Goal: Task Accomplishment & Management: Manage account settings

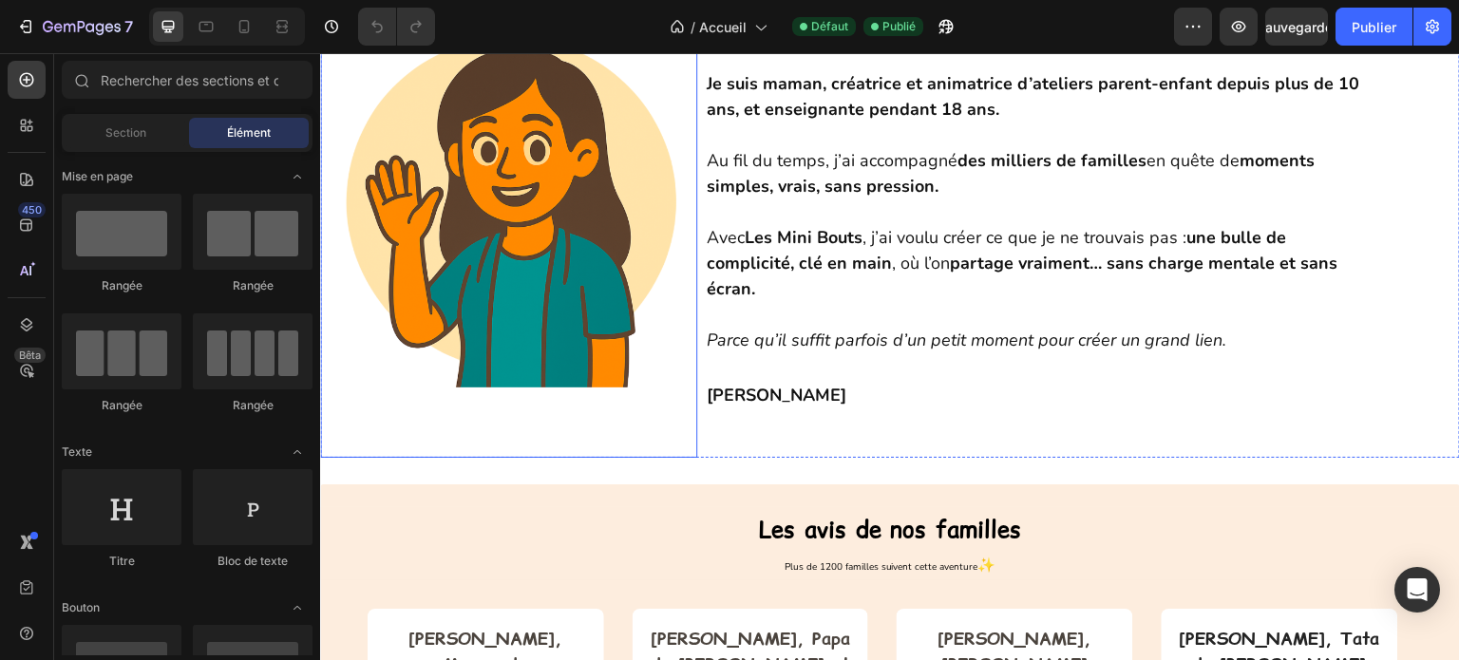
scroll to position [950, 0]
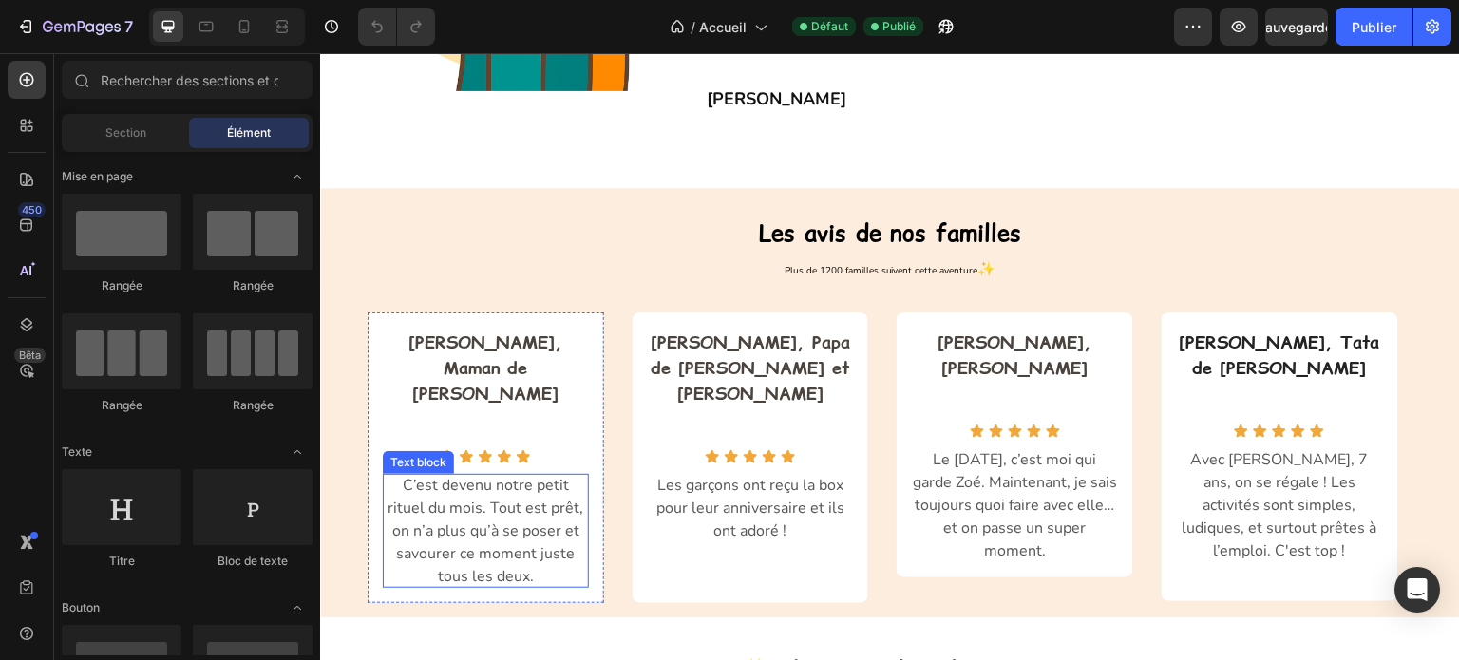
click at [529, 509] on p "C’est devenu notre petit rituel du mois. Tout est prêt, on n’a plus qu’à se pos…" at bounding box center [486, 531] width 206 height 114
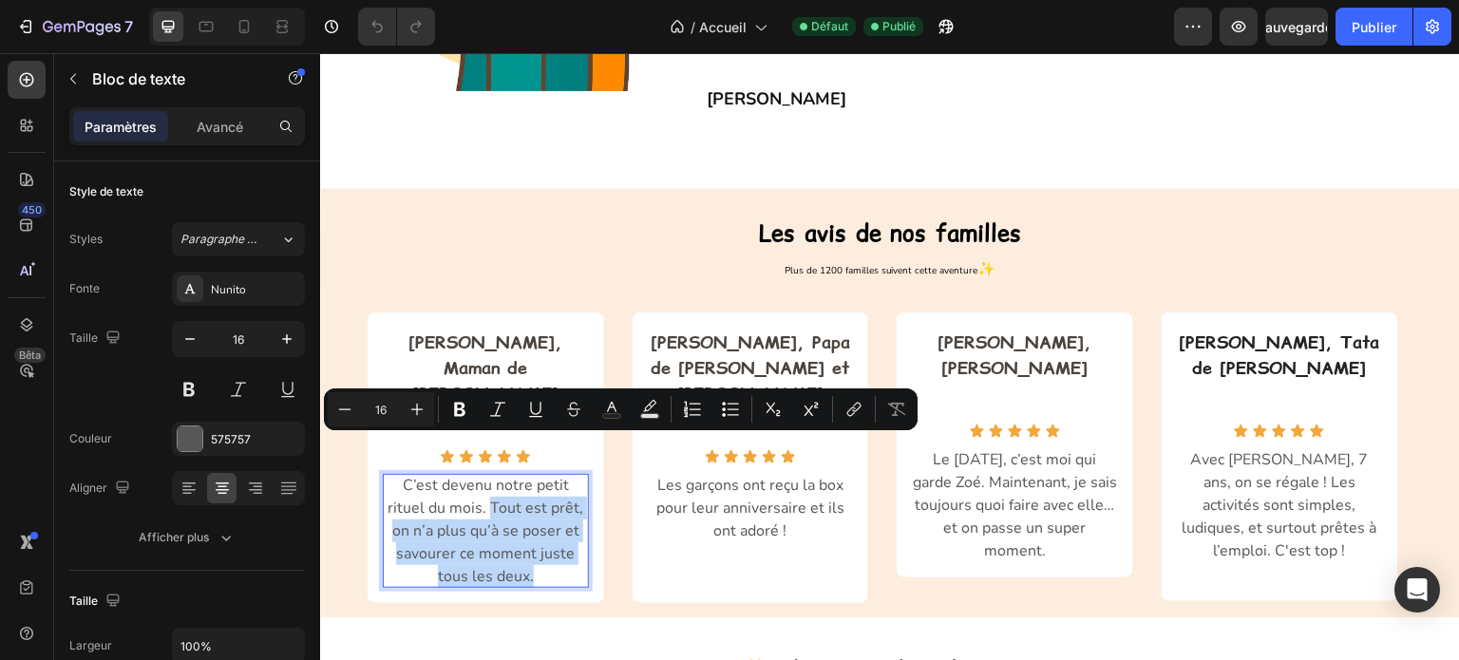
drag, startPoint x: 509, startPoint y: 511, endPoint x: 452, endPoint y: 454, distance: 80.6
click at [452, 474] on p "C’est devenu notre petit rituel du mois. Tout est prêt, on n’a plus qu’à se pos…" at bounding box center [486, 531] width 206 height 114
copy p "Tout est prêt, on n’a plus qu’à se poser et savourer ce moment juste tous les d…"
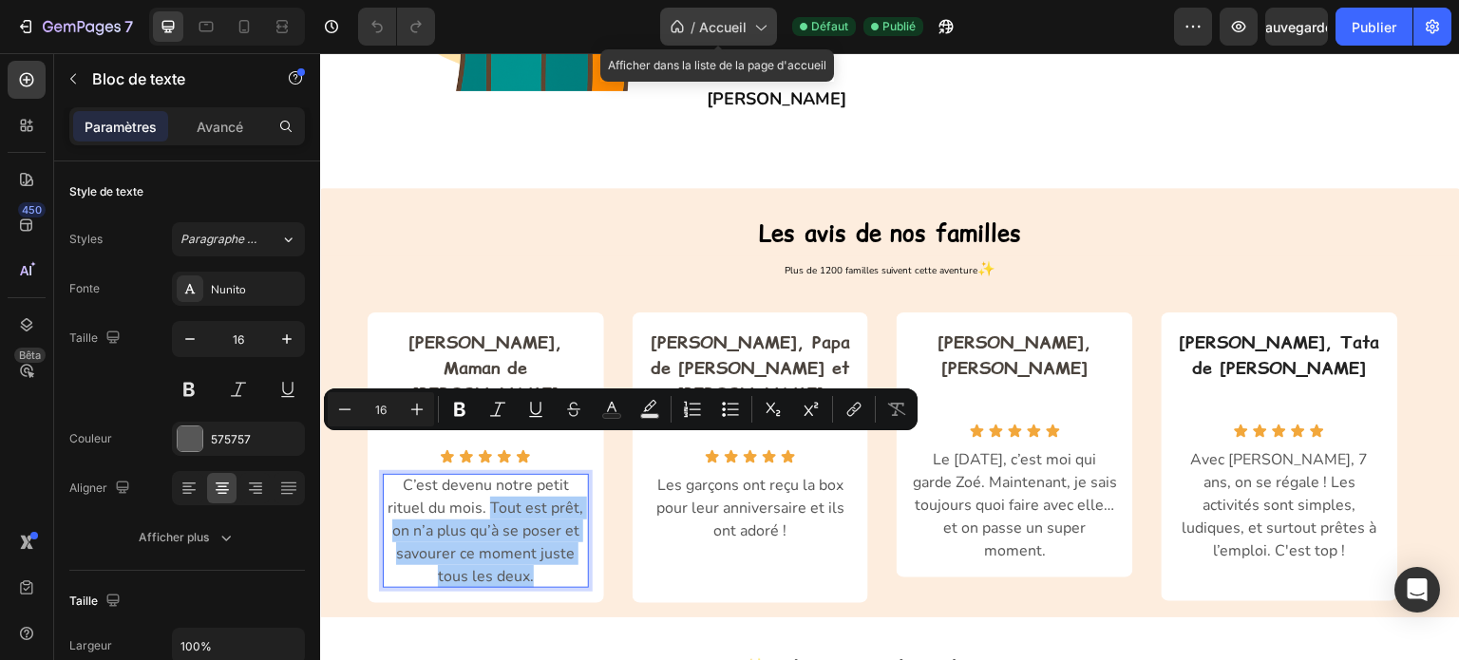
click at [771, 28] on div "/ Accueil" at bounding box center [718, 27] width 117 height 38
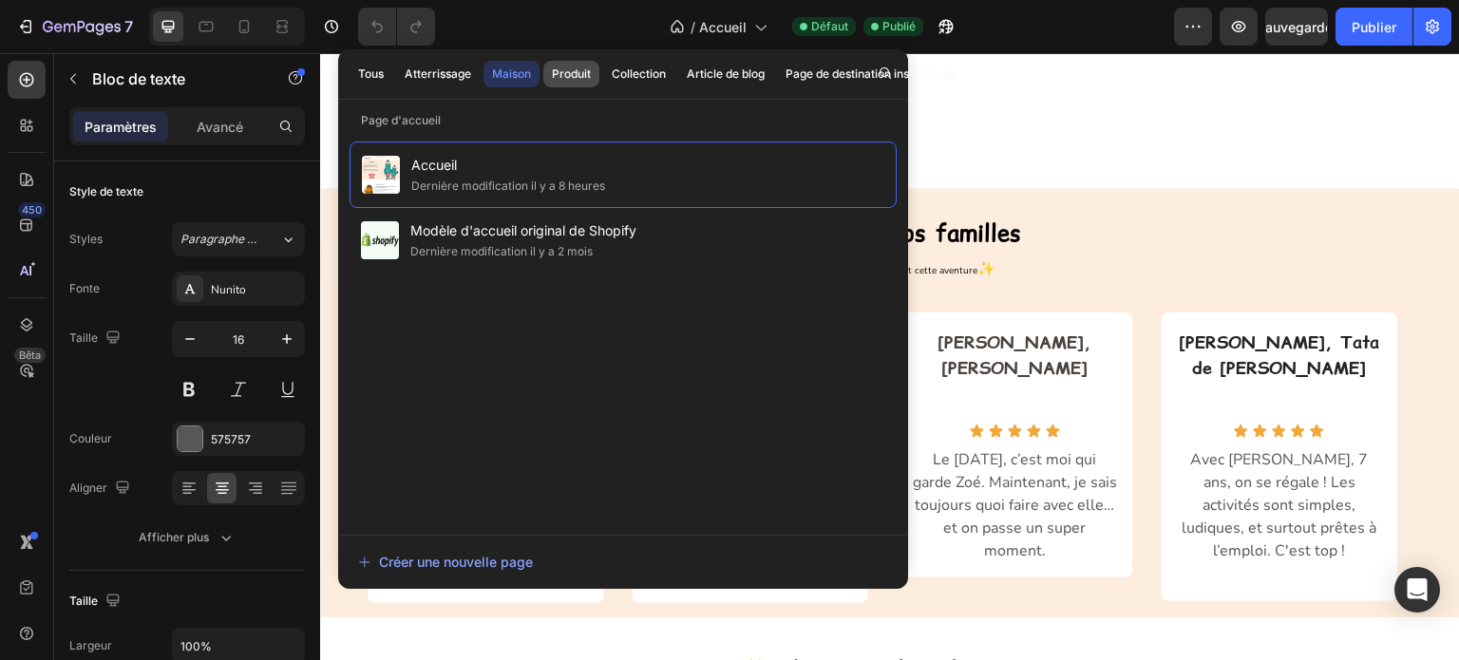
click at [567, 75] on font "Produit" at bounding box center [571, 73] width 39 height 14
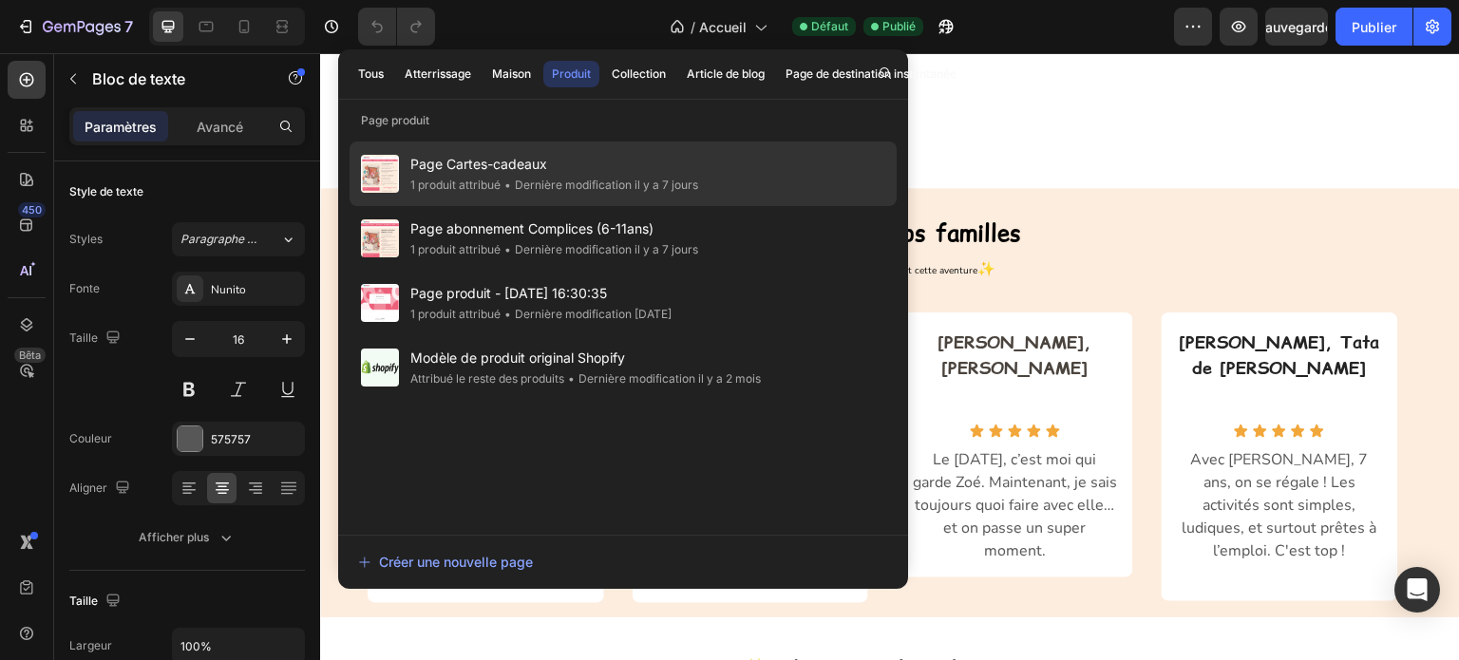
click at [513, 206] on div "Page Cartes-cadeaux 1 produit attribué • Dernière modification il y a 7 jours" at bounding box center [623, 238] width 547 height 65
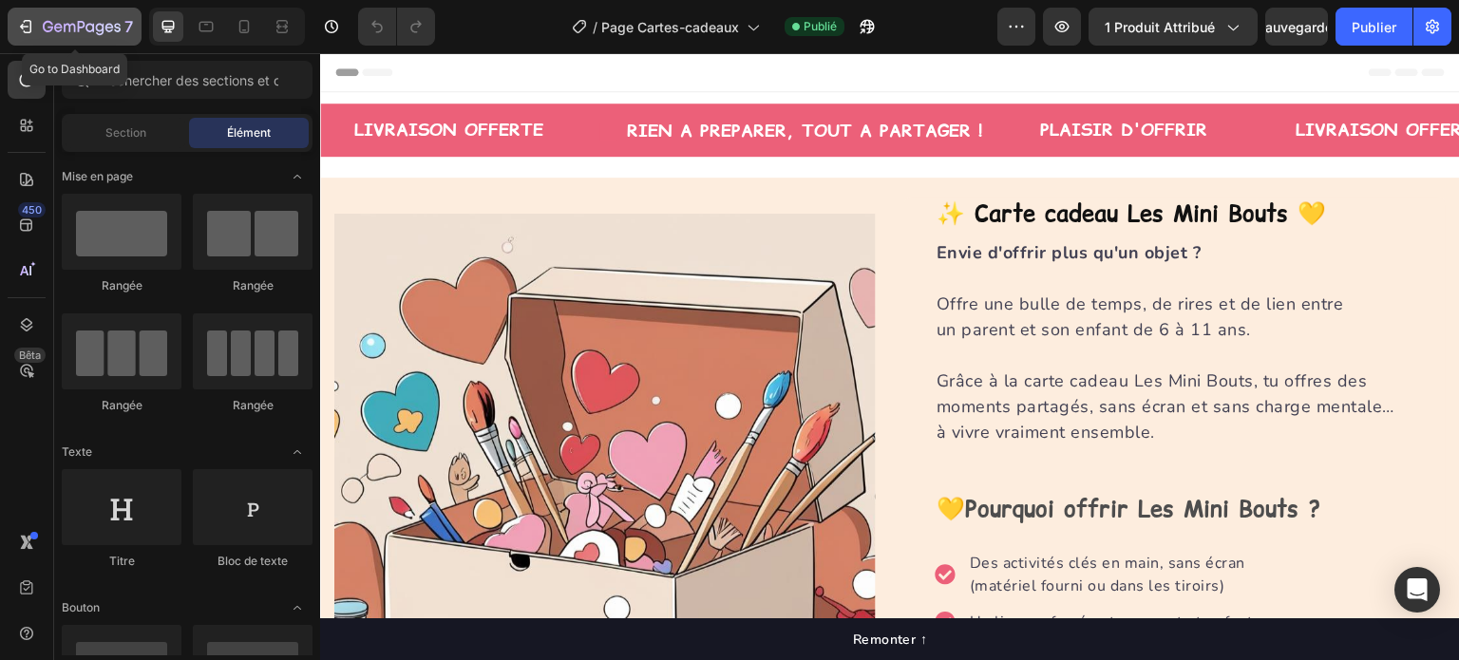
click at [42, 28] on div "7" at bounding box center [74, 26] width 117 height 23
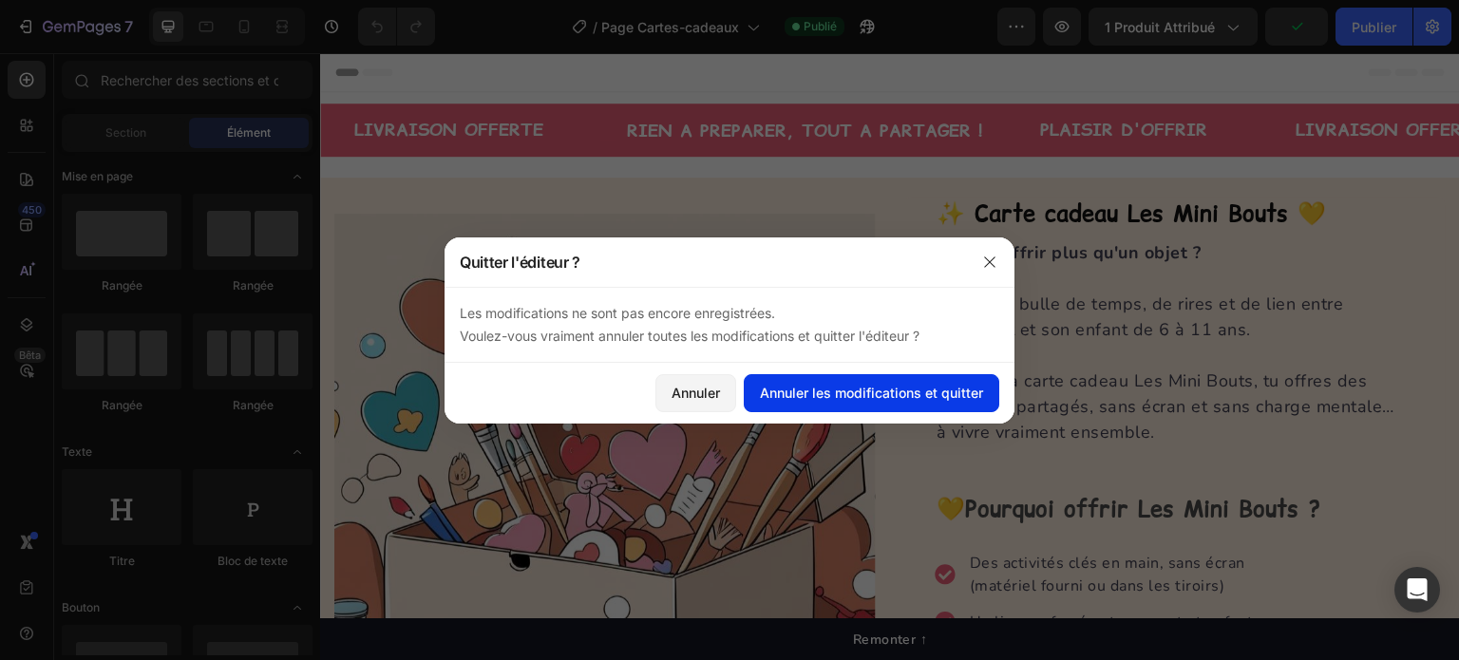
click at [790, 390] on font "Annuler les modifications et quitter" at bounding box center [871, 393] width 223 height 16
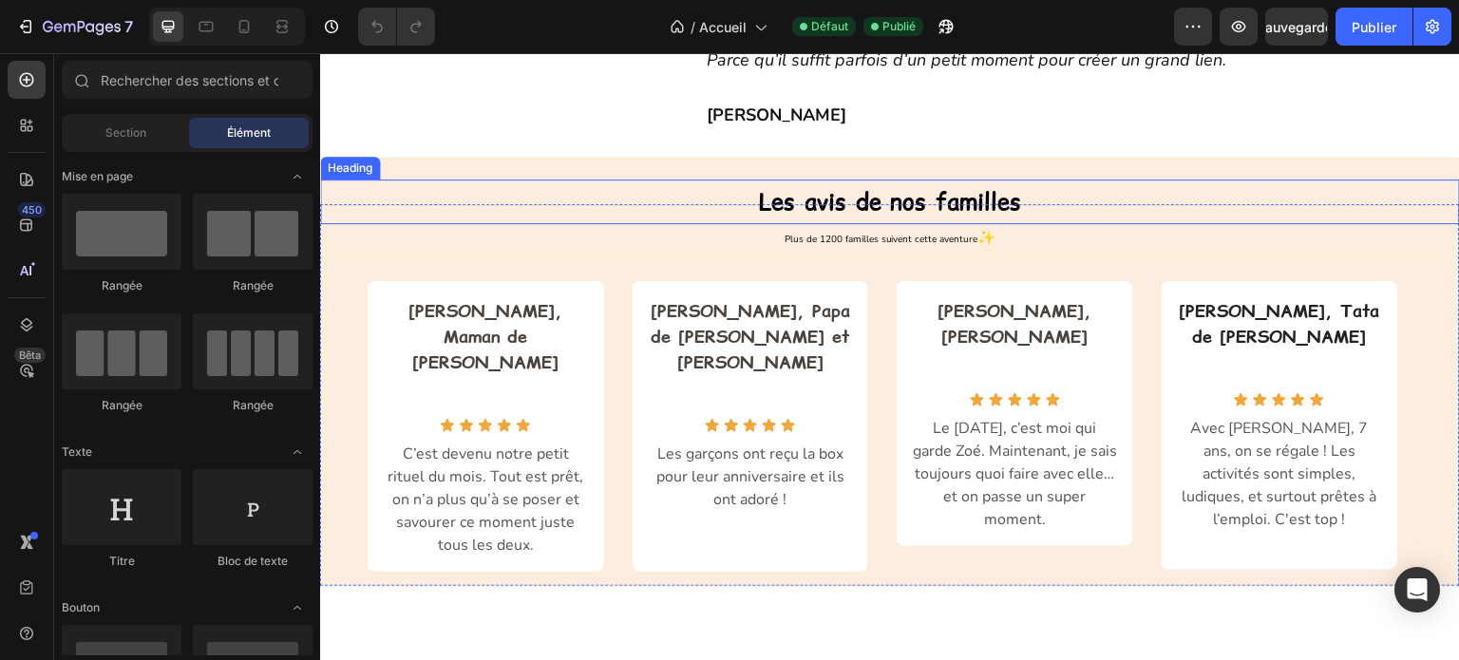
scroll to position [950, 0]
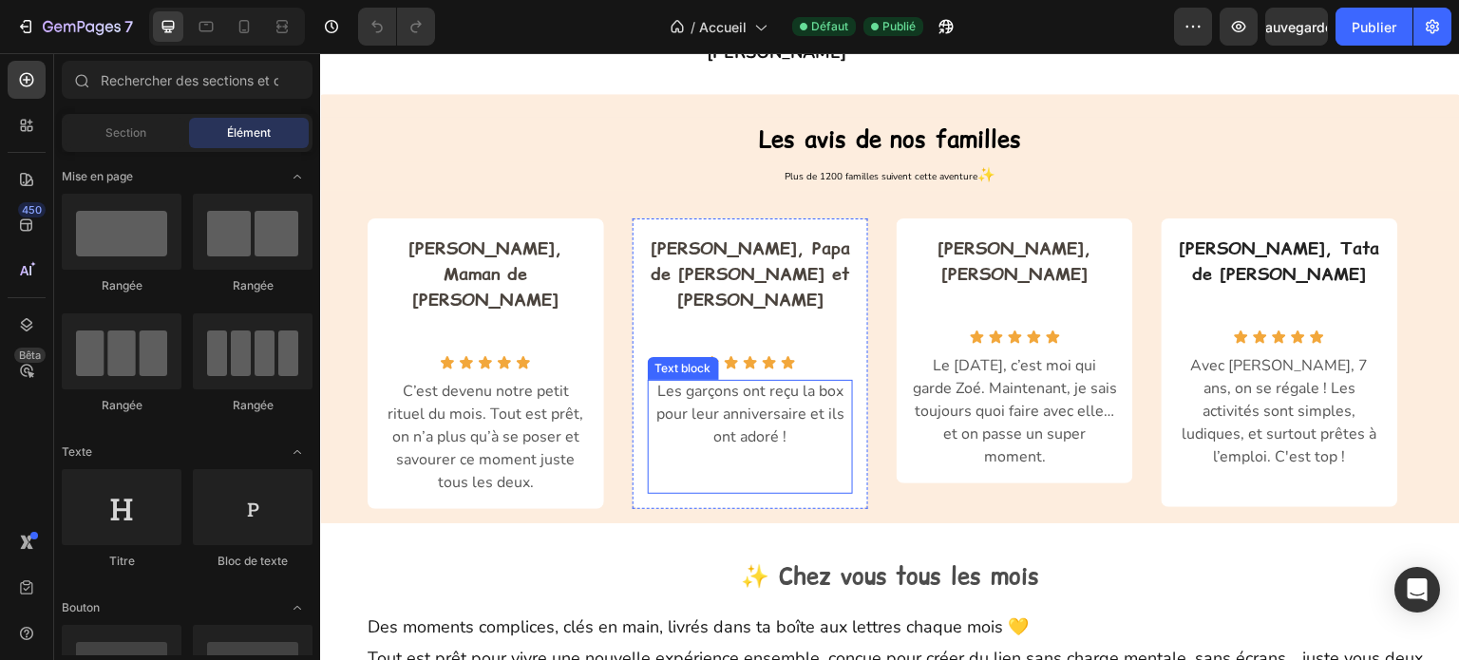
click at [789, 448] on p "Les garçons ont reçu la box pour leur anniversaire et ils ont adoré !" at bounding box center [751, 414] width 206 height 68
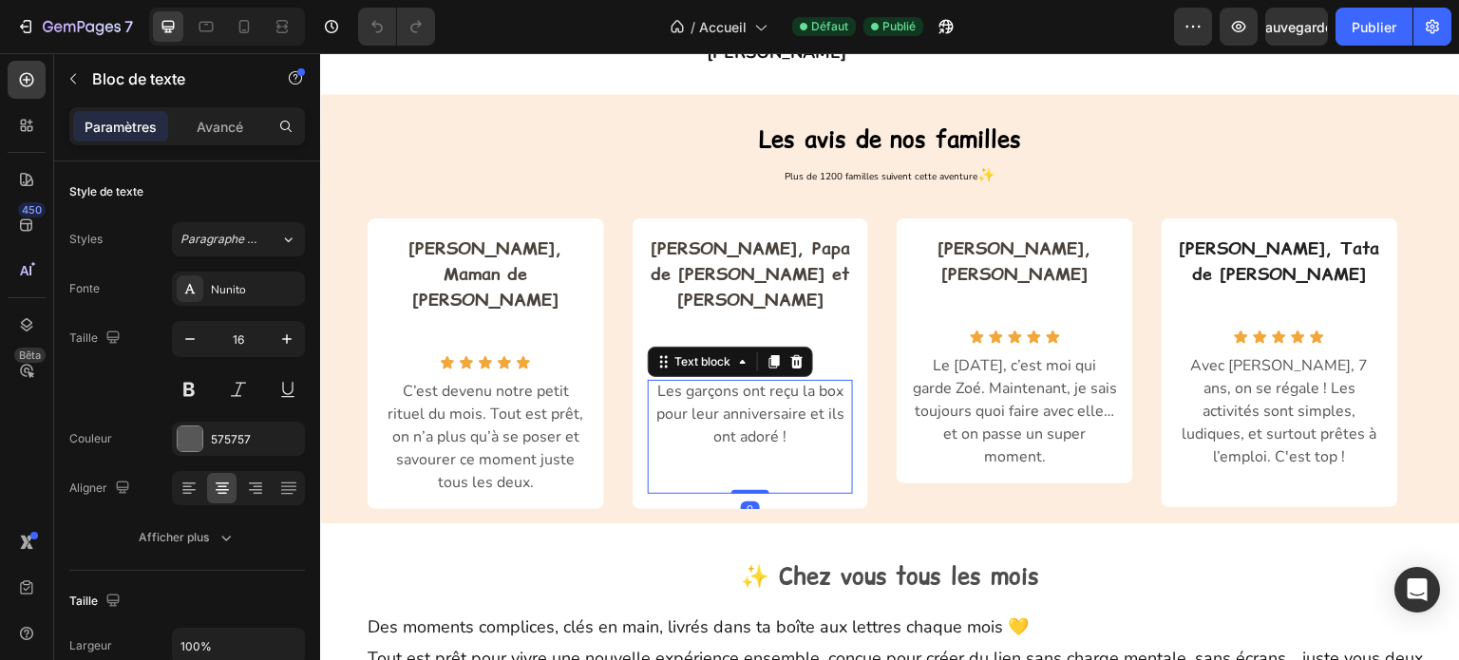
click at [788, 448] on p "Les garçons ont reçu la box pour leur anniversaire et ils ont adoré !" at bounding box center [751, 414] width 206 height 68
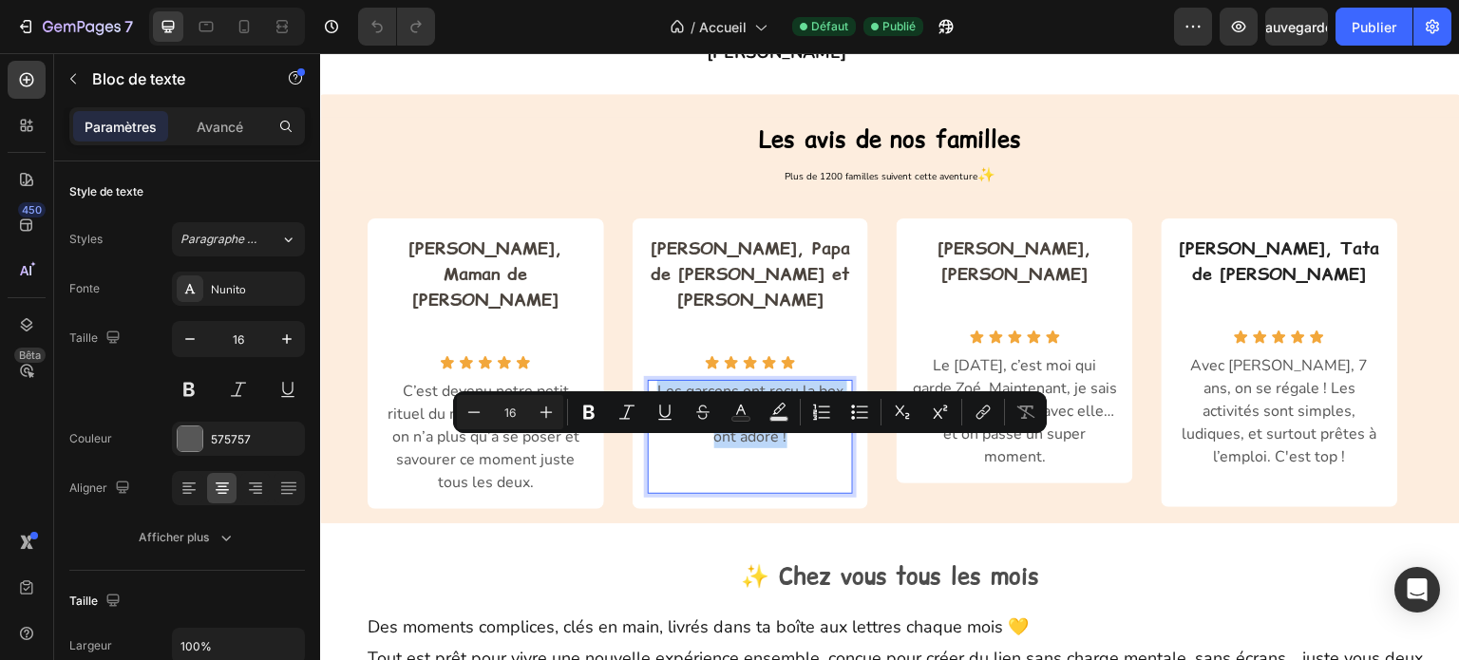
drag, startPoint x: 788, startPoint y: 498, endPoint x: 659, endPoint y: 445, distance: 139.7
click at [659, 445] on p "Les garçons ont reçu la box pour leur anniversaire et ils ont adoré !" at bounding box center [751, 414] width 206 height 68
copy p "Les garçons ont reçu la box pour leur anniversaire et ils ont adoré !"
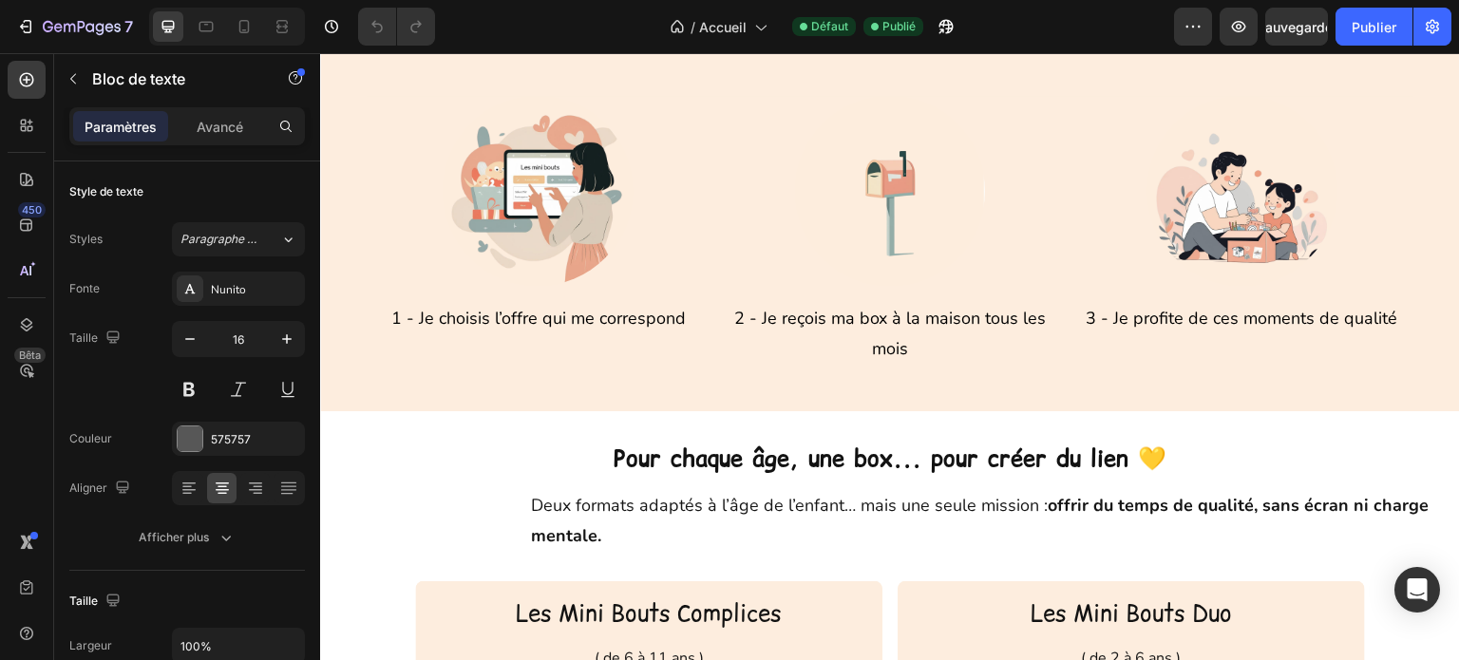
scroll to position [2162, 0]
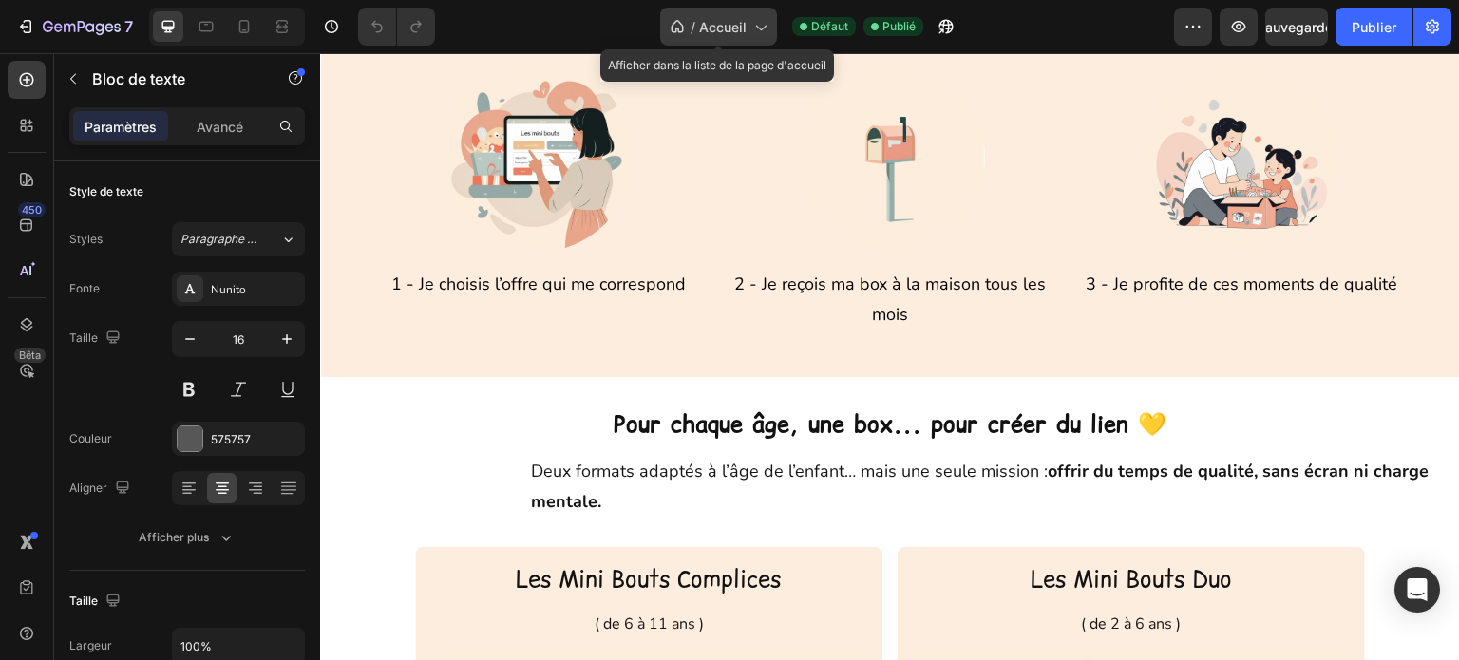
click at [753, 26] on icon at bounding box center [759, 26] width 19 height 19
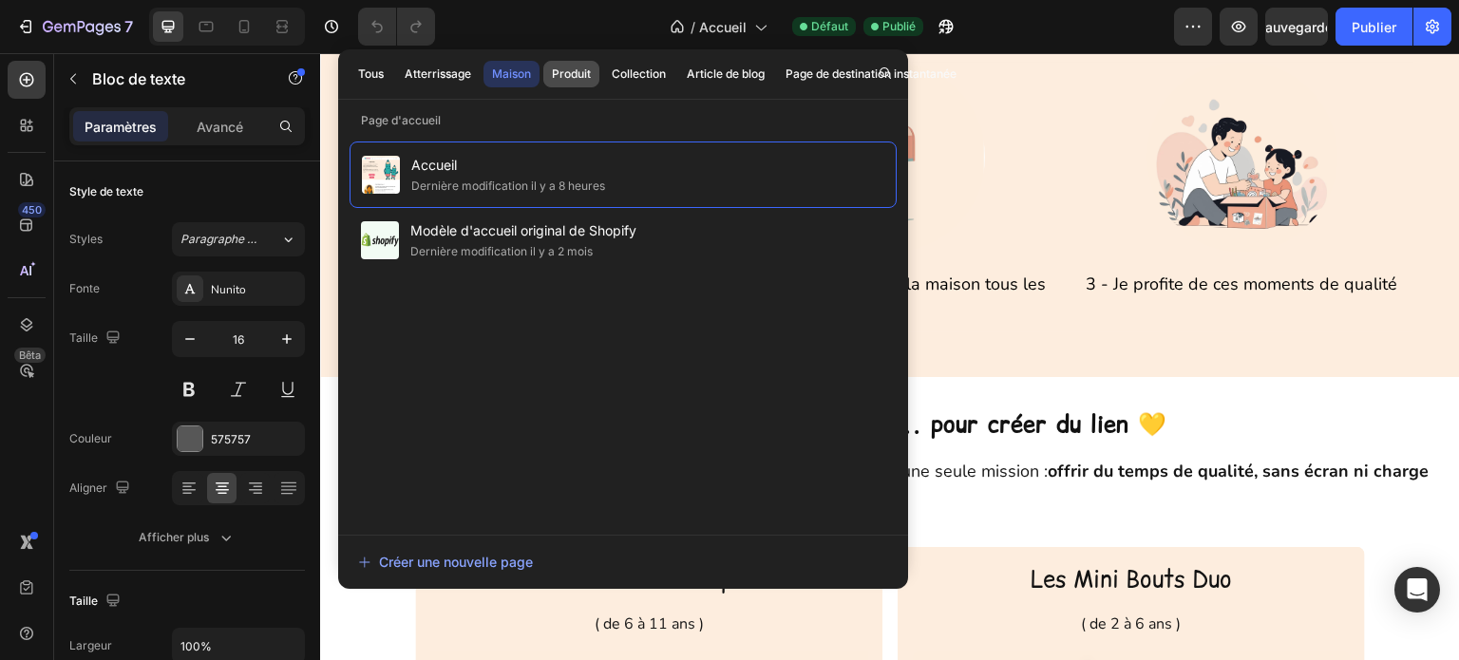
click at [573, 71] on font "Produit" at bounding box center [571, 73] width 39 height 14
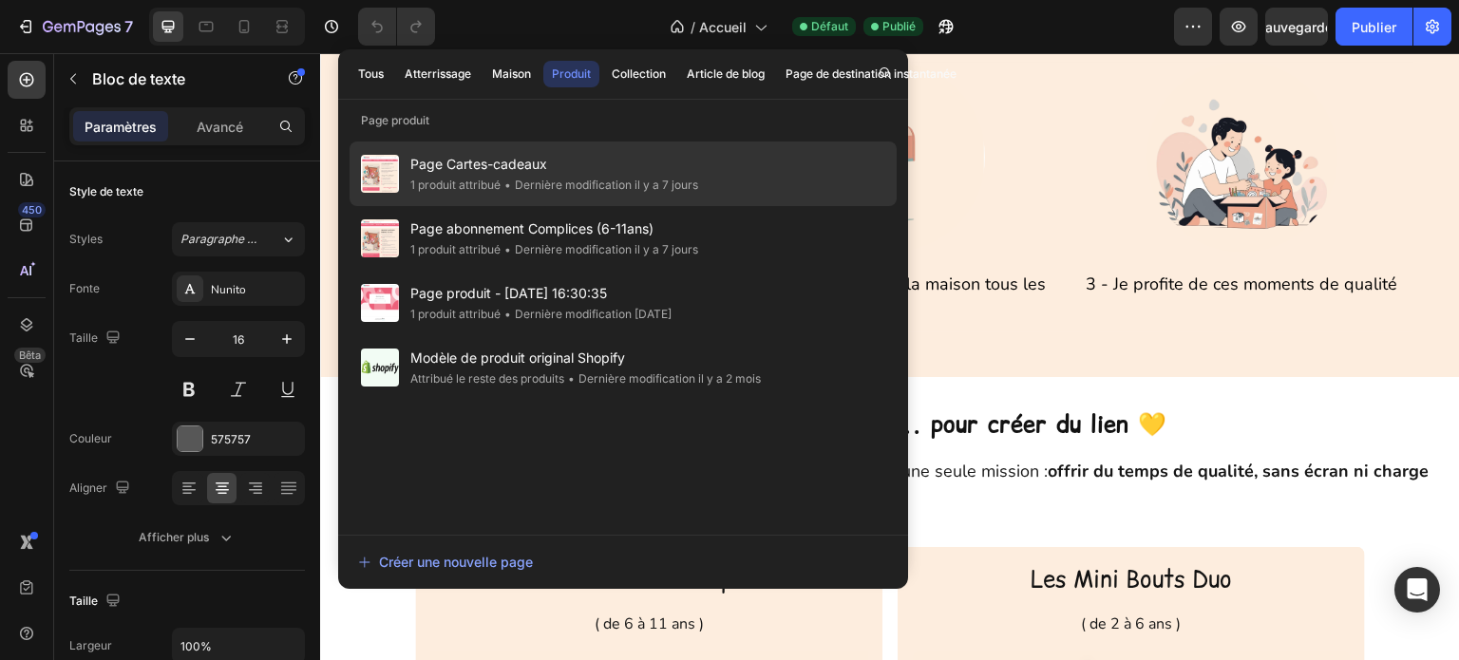
click at [541, 183] on font "Dernière modification il y a 7 jours" at bounding box center [606, 185] width 183 height 14
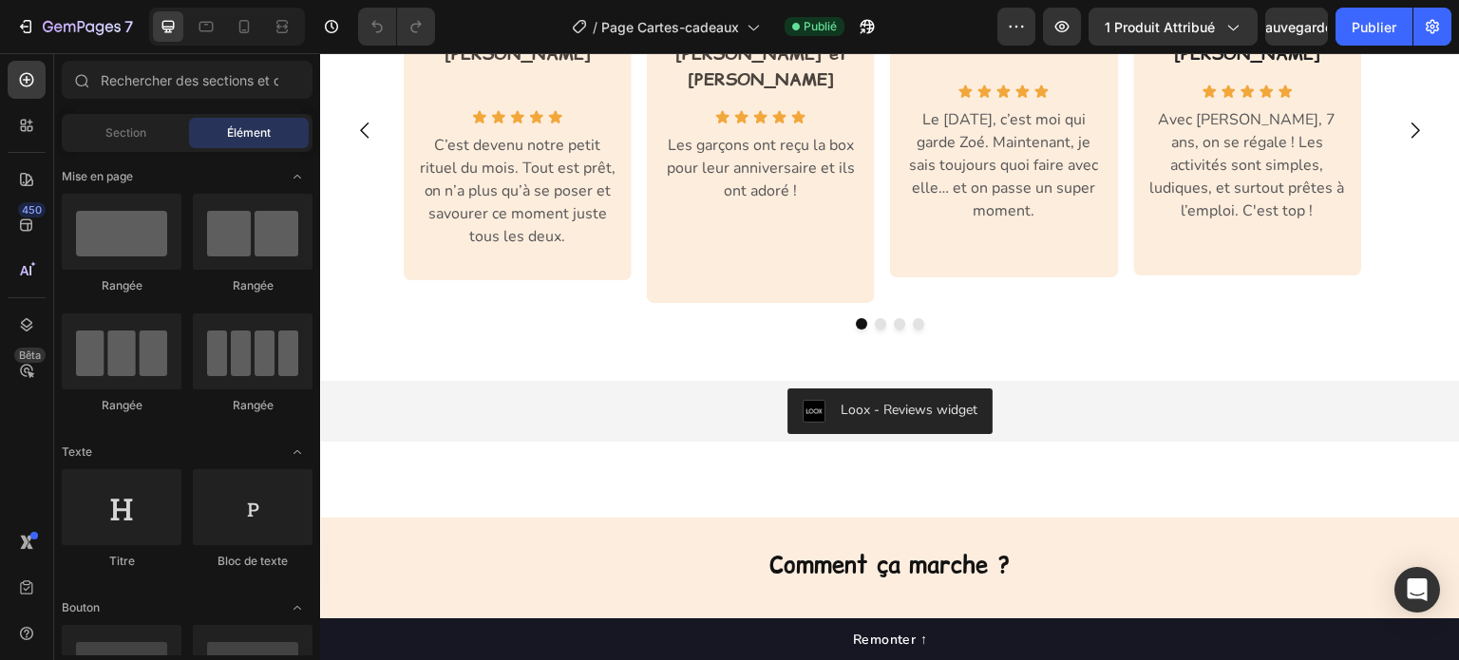
scroll to position [1805, 0]
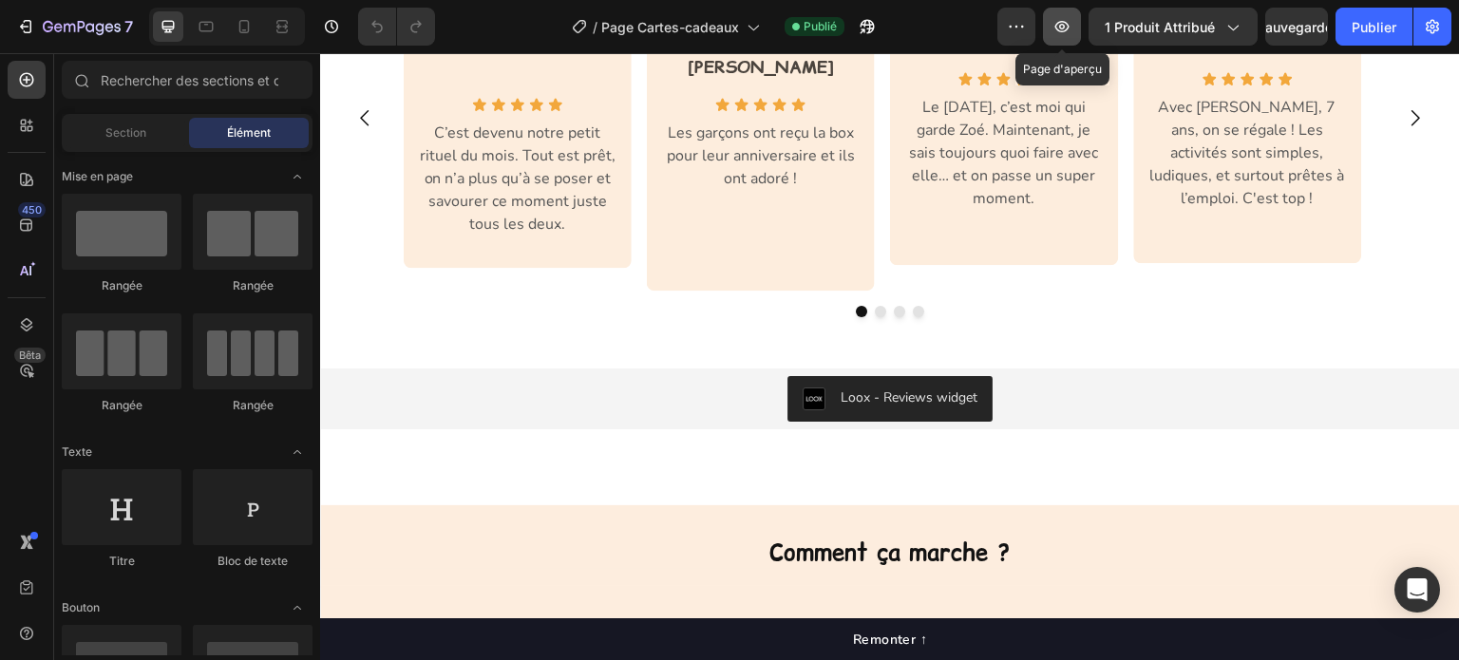
click at [1055, 18] on icon "button" at bounding box center [1061, 26] width 19 height 19
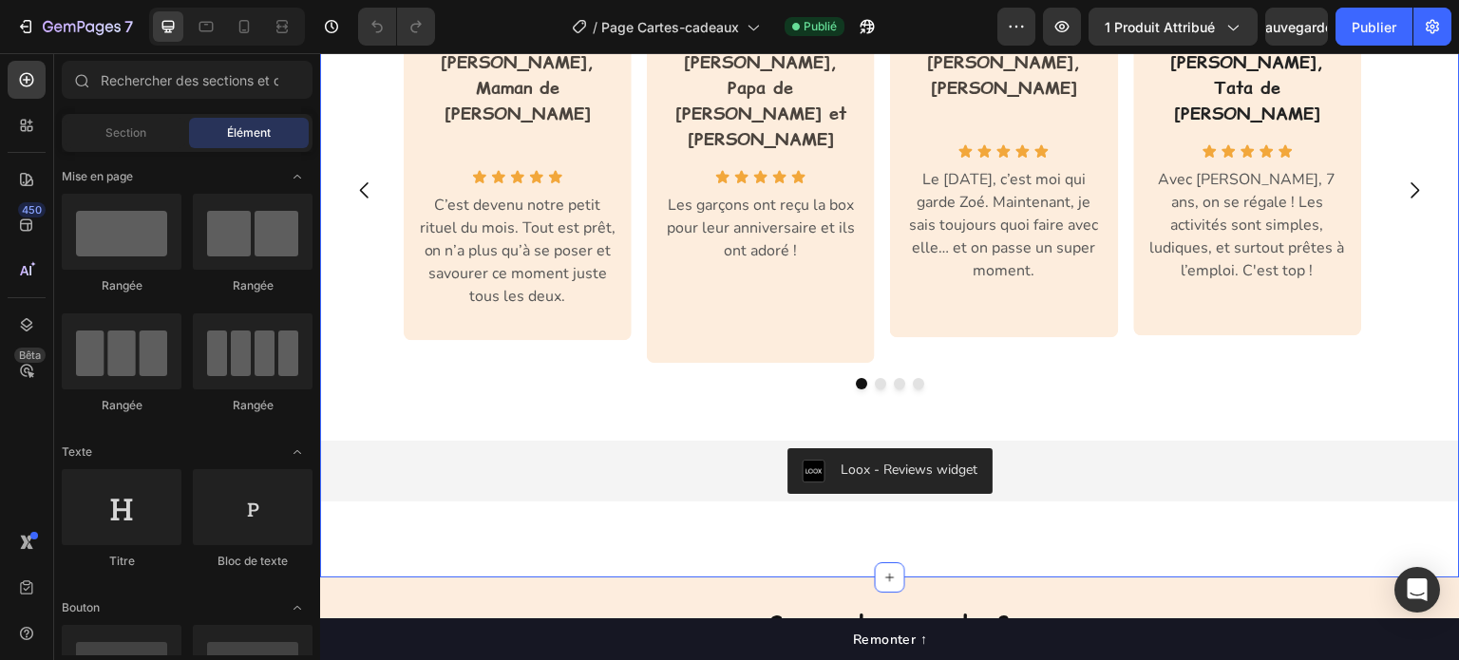
scroll to position [1615, 0]
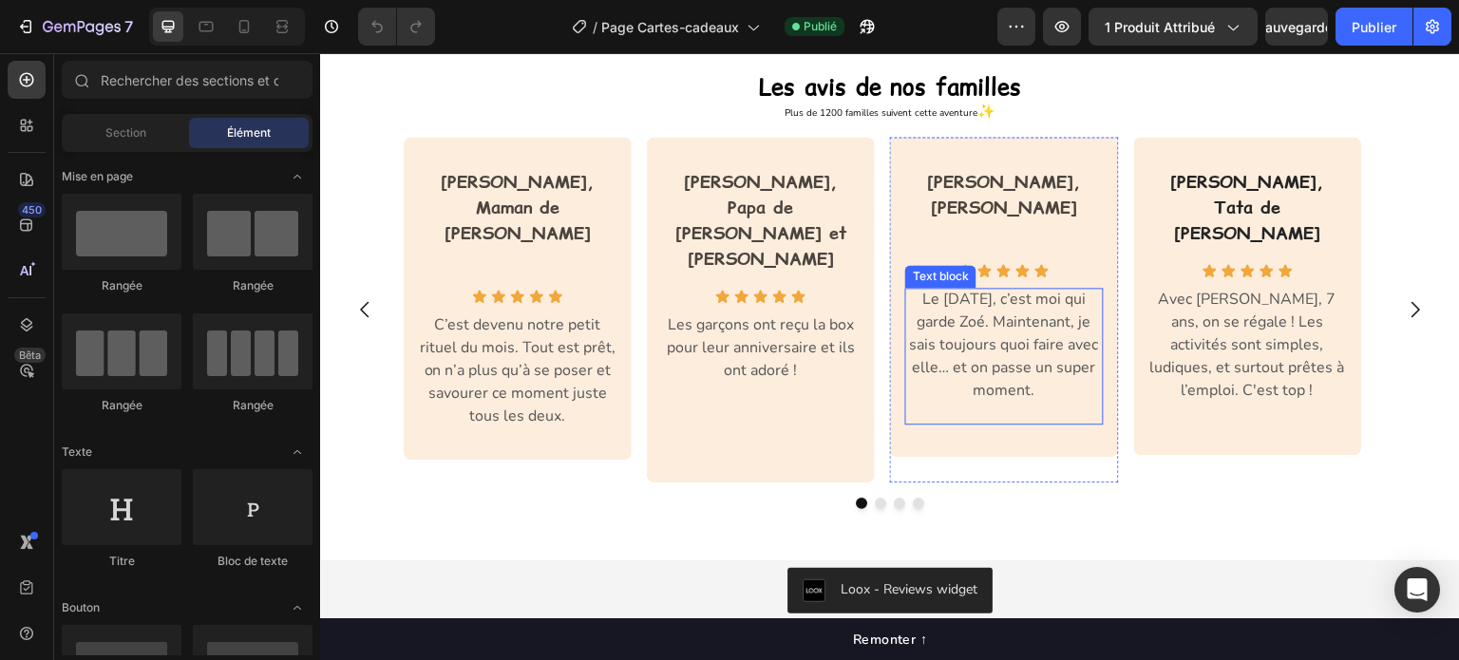
click at [1026, 361] on p "Le mercredi, c’est moi qui garde Zoé. Maintenant, je sais toujours quoi faire a…" at bounding box center [1004, 345] width 198 height 114
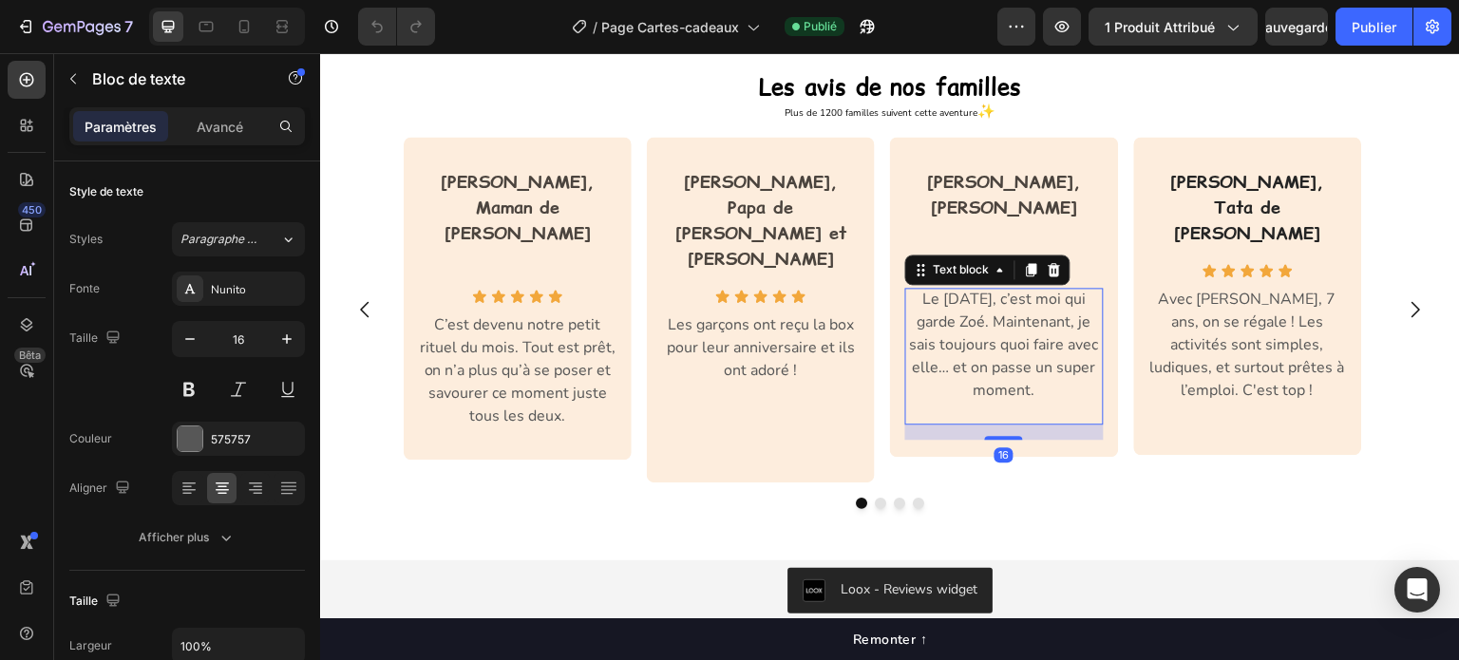
click at [1026, 361] on p "Le mercredi, c’est moi qui garde Zoé. Maintenant, je sais toujours quoi faire a…" at bounding box center [1004, 345] width 198 height 114
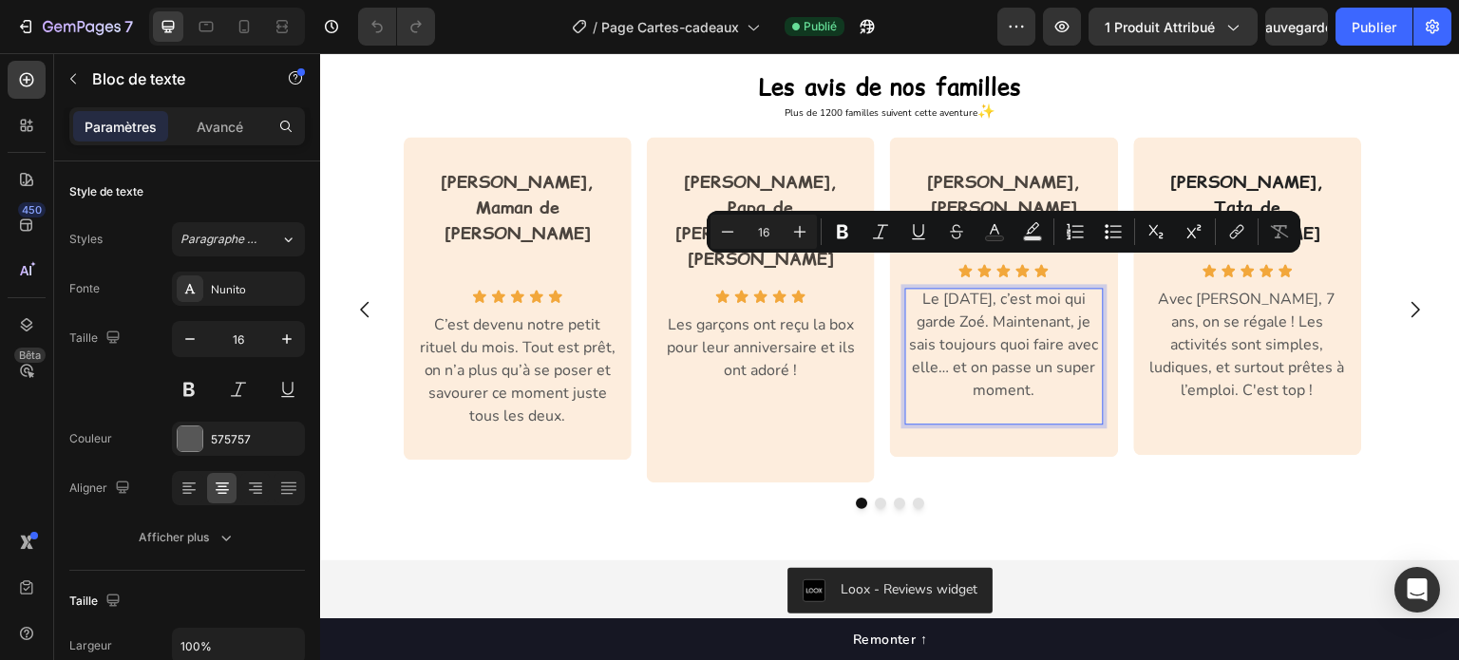
drag, startPoint x: 1035, startPoint y: 365, endPoint x: 920, endPoint y: 273, distance: 148.1
click at [920, 288] on p "Le mercredi, c’est moi qui garde Zoé. Maintenant, je sais toujours quoi faire a…" at bounding box center [1004, 345] width 198 height 114
copy p "Le mercredi, c’est moi qui garde Zoé. Maintenant, je sais toujours quoi faire a…"
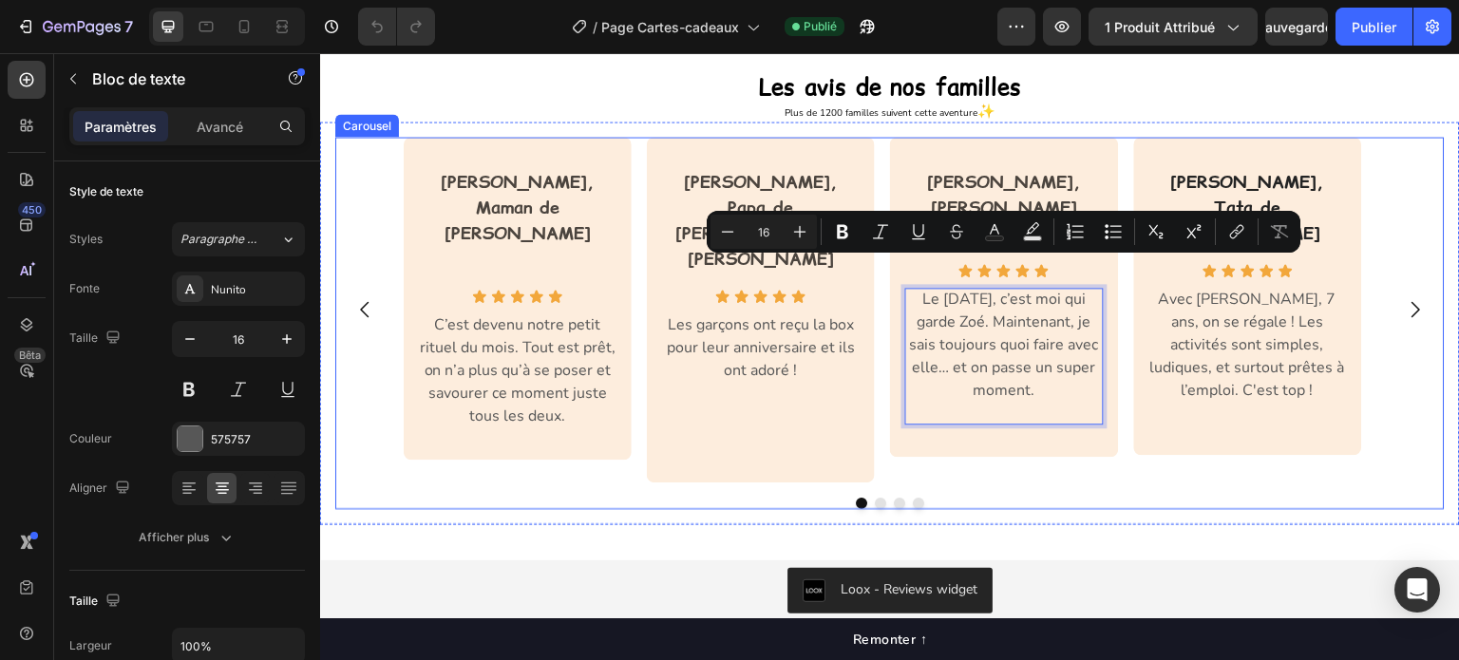
click at [1404, 298] on icon "Carousel Next Arrow" at bounding box center [1415, 309] width 23 height 23
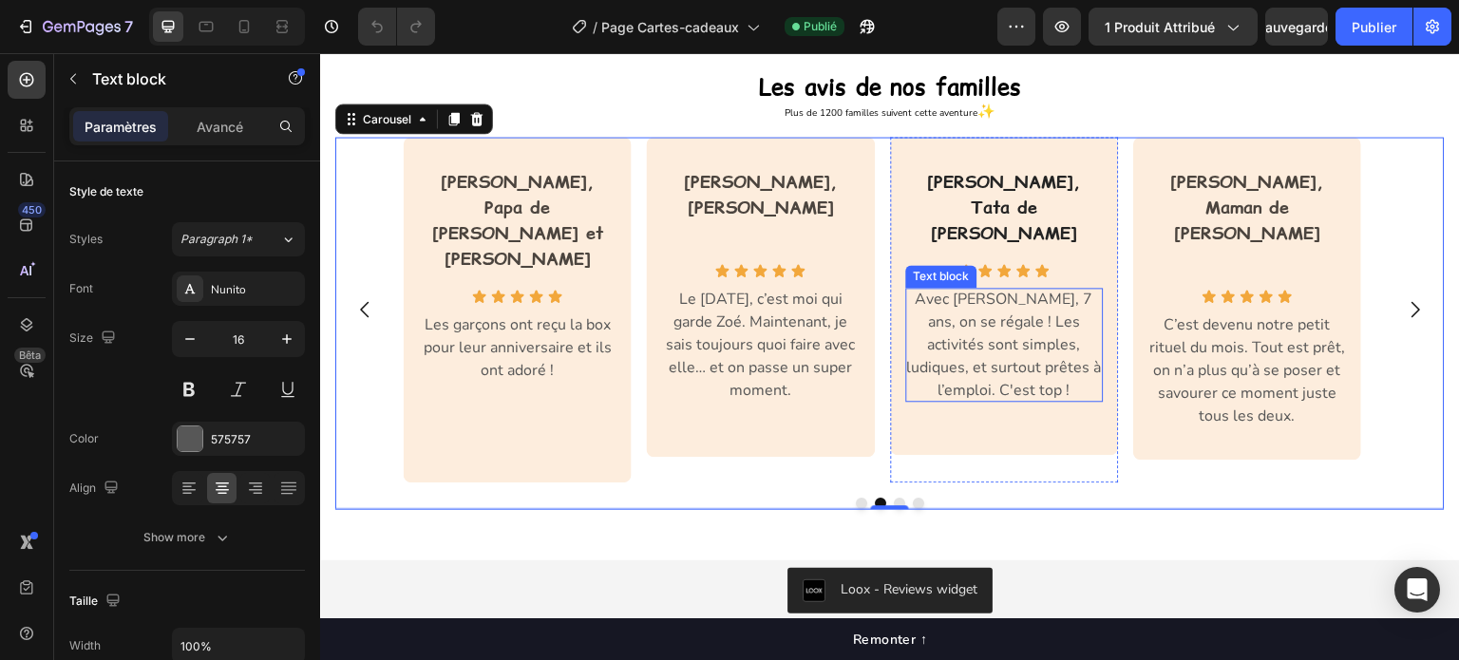
click at [1097, 336] on p "Avec Nathan, 7 ans, on se régale ! Les activités sont simples, ludiques, et sur…" at bounding box center [1004, 345] width 198 height 114
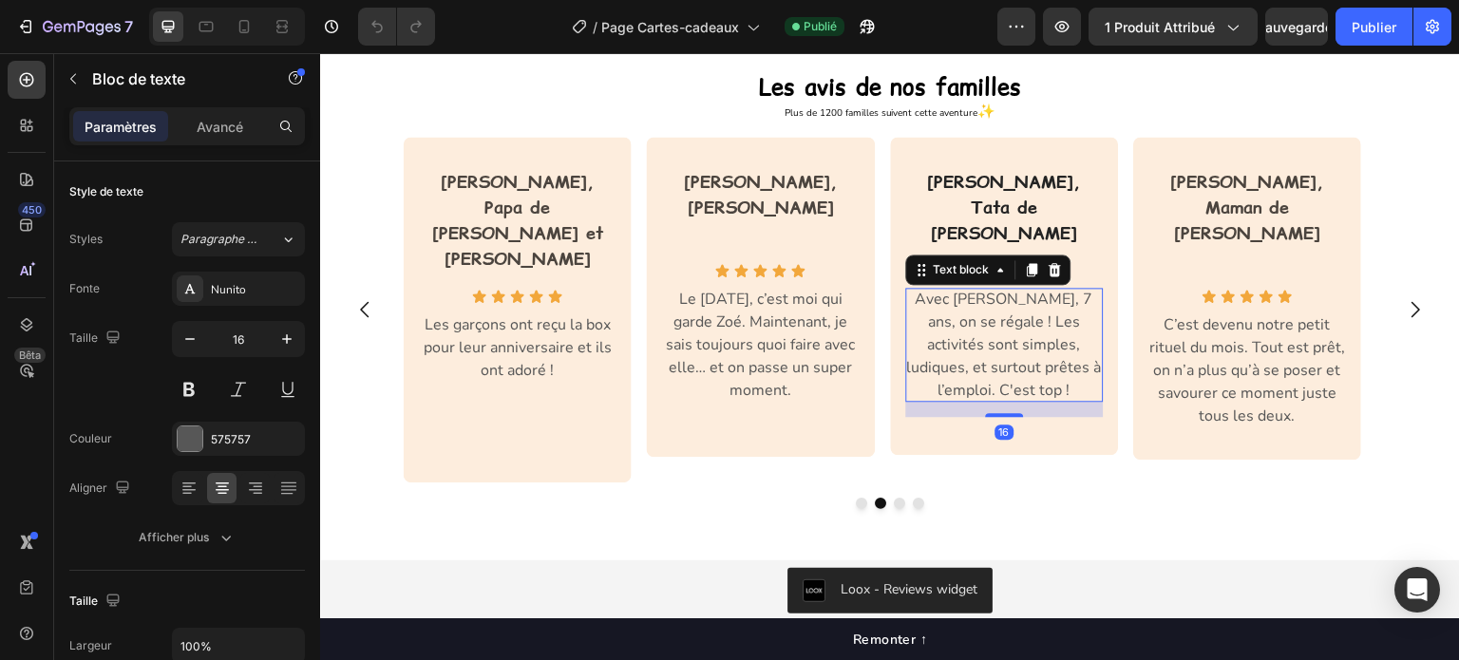
click at [1097, 336] on p "Avec Nathan, 7 ans, on se régale ! Les activités sont simples, ludiques, et sur…" at bounding box center [1004, 345] width 198 height 114
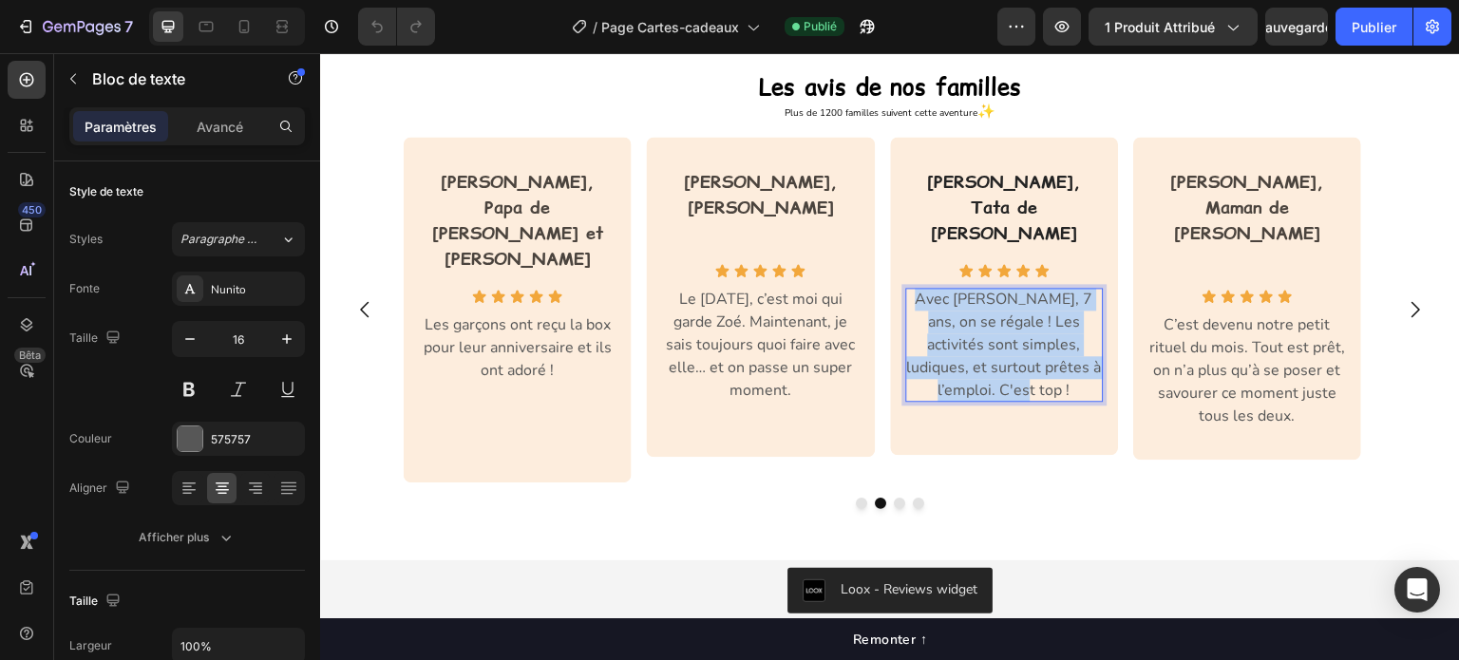
drag, startPoint x: 1097, startPoint y: 336, endPoint x: 919, endPoint y: 274, distance: 189.3
click at [919, 288] on p "Avec Nathan, 7 ans, on se régale ! Les activités sont simples, ludiques, et sur…" at bounding box center [1004, 345] width 198 height 114
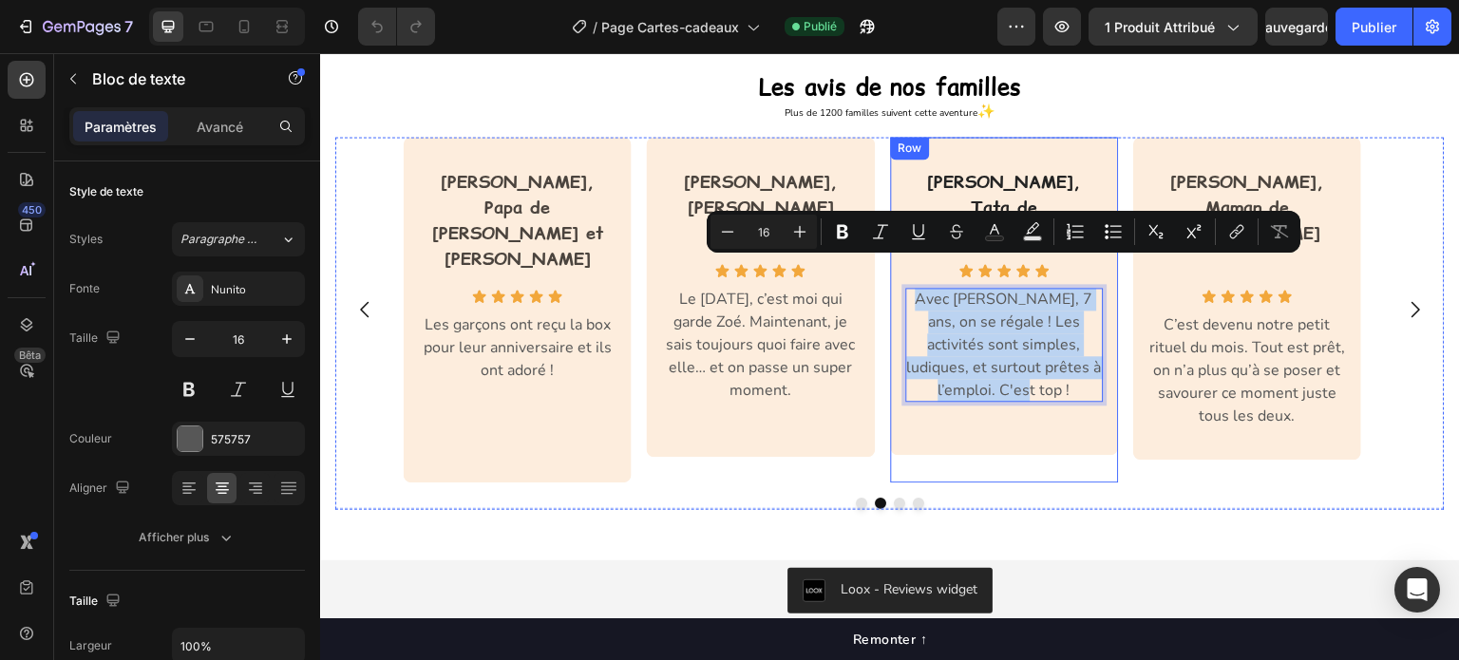
copy p "Avec Nathan, 7 ans, on se régale ! Les activités sont simples, ludiques, et sur…"
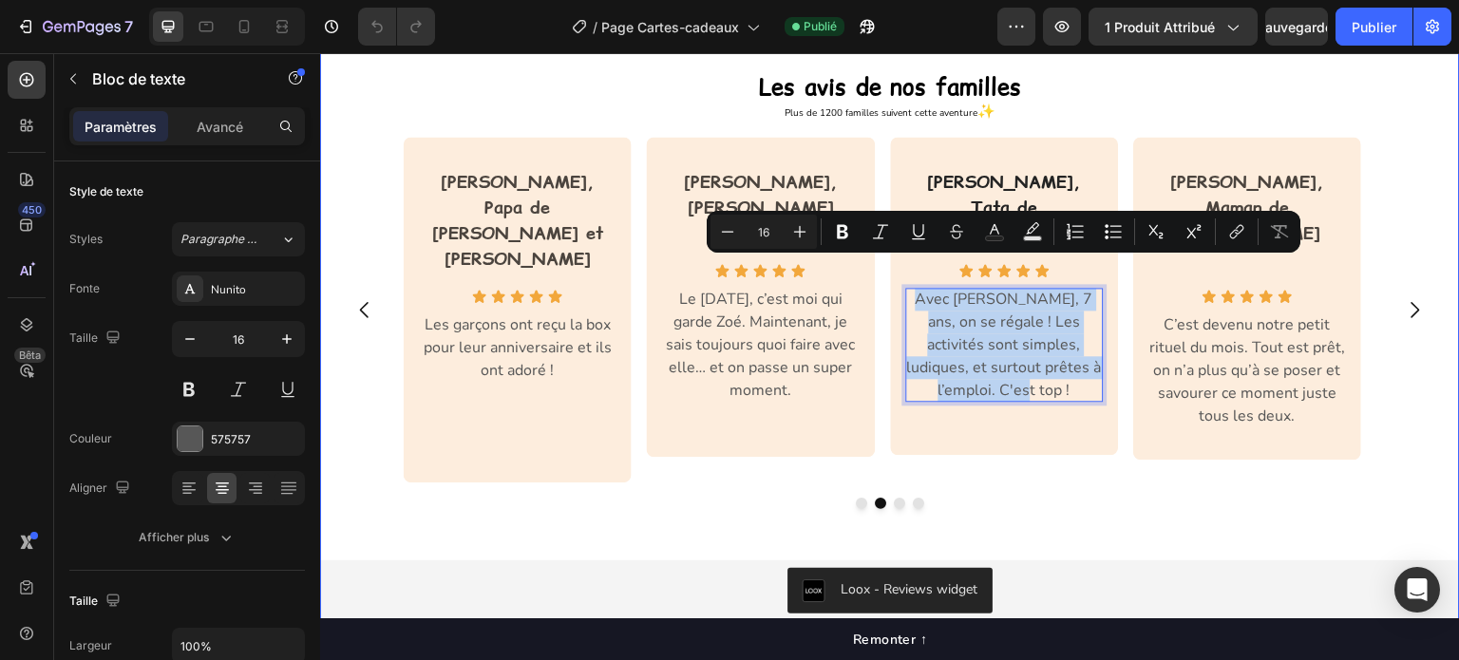
click at [679, 476] on div "Les avis de nos familles Heading Row Plus de 1200 familles suivent cette aventu…" at bounding box center [890, 345] width 1140 height 551
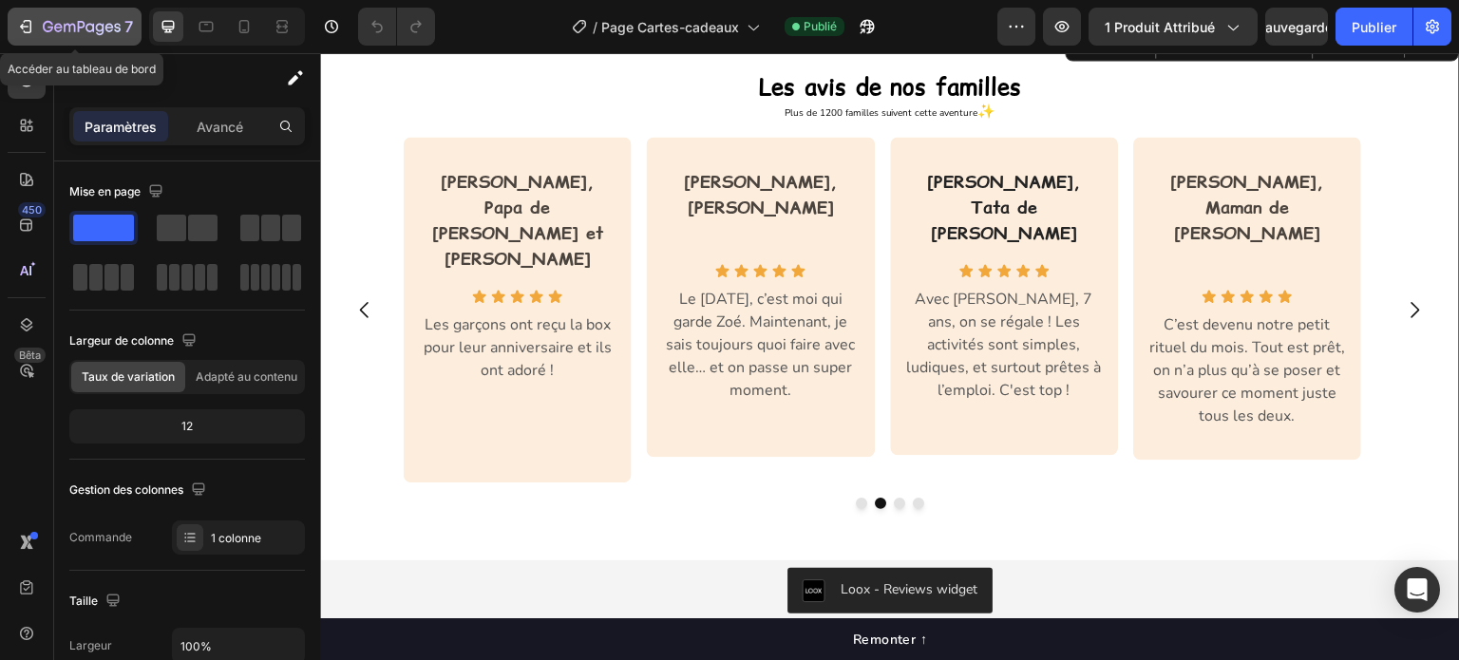
click at [56, 31] on icon "button" at bounding box center [58, 27] width 9 height 9
